Goal: Task Accomplishment & Management: Complete application form

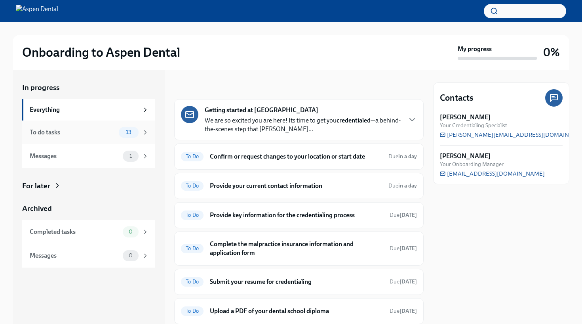
click at [135, 133] on span "13" at bounding box center [128, 132] width 15 height 6
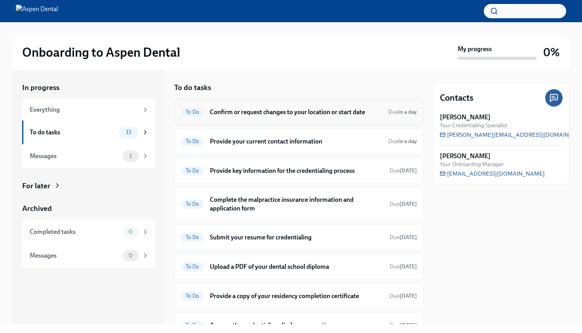
click at [271, 116] on div "To Do Confirm or request changes to your location or start date Due in a day" at bounding box center [299, 112] width 236 height 13
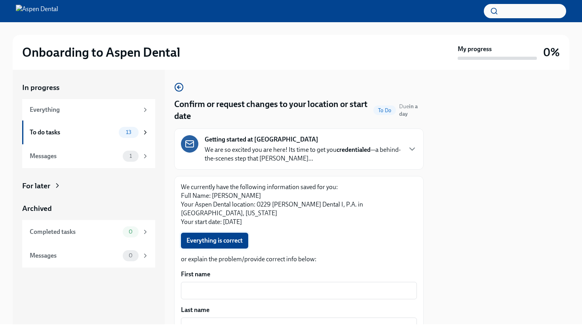
click at [230, 236] on span "Everything is correct" at bounding box center [214, 240] width 56 height 8
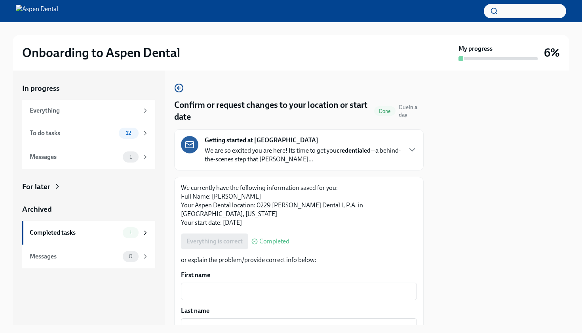
drag, startPoint x: 504, startPoint y: 206, endPoint x: 514, endPoint y: 332, distance: 126.7
click at [514, 332] on div "Onboarding to Aspen Dental My progress 6% In progress Everything To do tasks 12…" at bounding box center [291, 166] width 582 height 333
click at [141, 133] on div "12" at bounding box center [134, 132] width 30 height 11
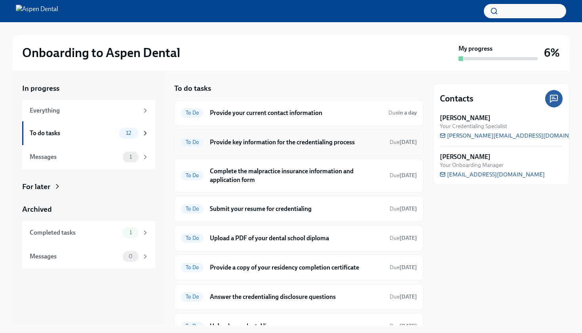
click at [276, 145] on h6 "Provide key information for the credentialing process" at bounding box center [296, 142] width 173 height 9
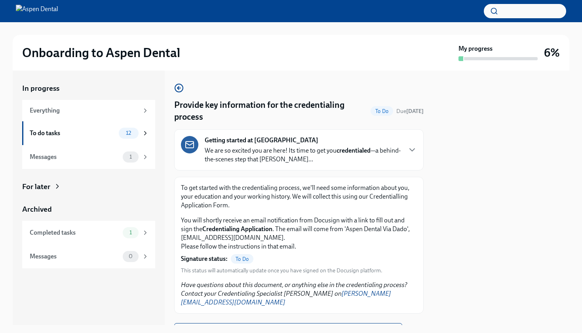
click at [245, 259] on span "To Do" at bounding box center [242, 259] width 23 height 6
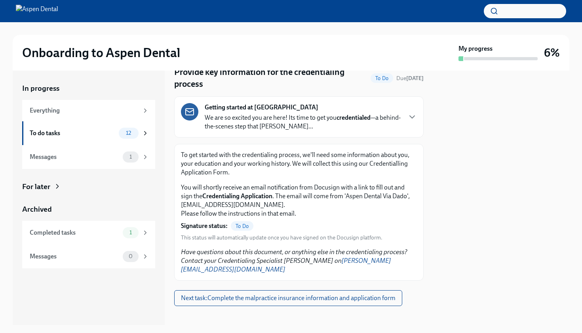
scroll to position [30, 0]
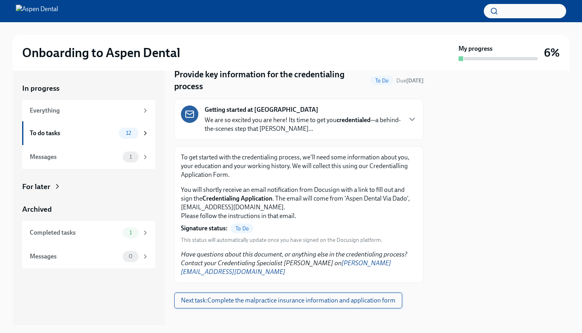
click at [289, 296] on span "Next task : Complete the malpractice insurance information and application form" at bounding box center [288, 300] width 215 height 8
